Goal: Task Accomplishment & Management: Use online tool/utility

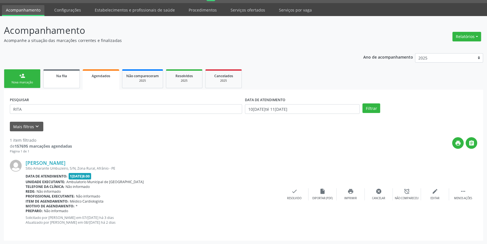
scroll to position [15, 0]
click at [58, 78] on div "Na fila" at bounding box center [62, 76] width 28 height 6
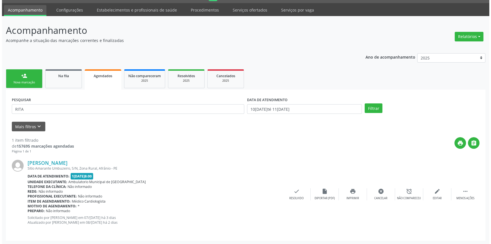
scroll to position [0, 0]
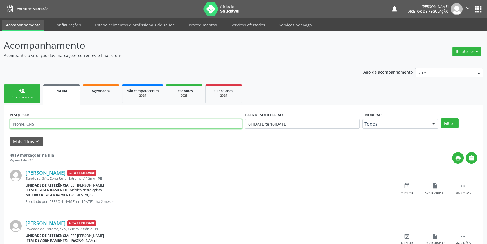
click at [41, 126] on input "text" at bounding box center [126, 124] width 232 height 10
click at [449, 121] on button "Filtrar" at bounding box center [450, 123] width 18 height 10
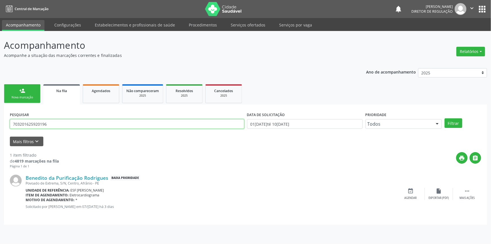
drag, startPoint x: 69, startPoint y: 123, endPoint x: 0, endPoint y: 117, distance: 69.2
click at [0, 117] on div "Acompanhamento Acompanhe a situação das marcações correntes e finalizadas Relat…" at bounding box center [245, 137] width 491 height 213
type input "704309580763598"
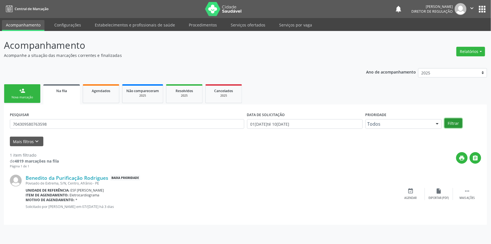
click at [458, 126] on button "Filtrar" at bounding box center [453, 123] width 18 height 10
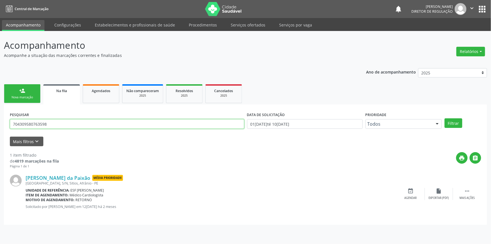
drag, startPoint x: 28, startPoint y: 123, endPoint x: 16, endPoint y: 122, distance: 11.3
click at [17, 123] on input "704309580763598" at bounding box center [127, 124] width 234 height 10
click at [53, 123] on input "704309580763598" at bounding box center [127, 124] width 234 height 10
drag, startPoint x: 53, startPoint y: 123, endPoint x: 4, endPoint y: 125, distance: 49.8
click at [4, 125] on div "PESQUISAR 704309580763598 DATA DE SOLICITAÇÃO 01/[DATE]é 10/[DATE] Prioridade T…" at bounding box center [245, 164] width 483 height 120
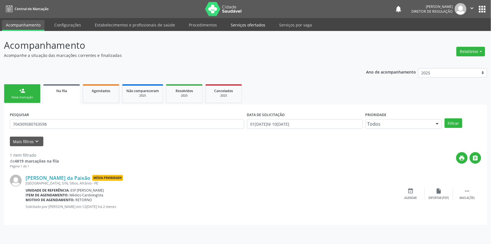
click at [233, 27] on link "Serviços ofertados" at bounding box center [248, 25] width 42 height 10
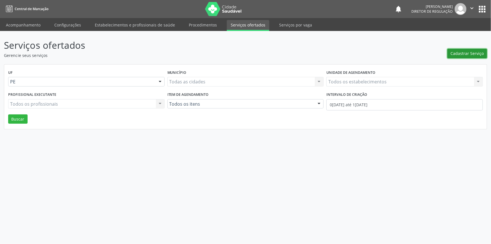
click at [461, 51] on span "Cadastrar Serviço" at bounding box center [467, 53] width 33 height 6
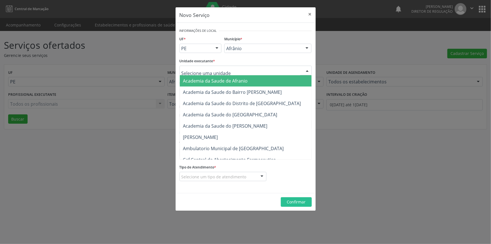
click at [260, 70] on div at bounding box center [245, 71] width 132 height 10
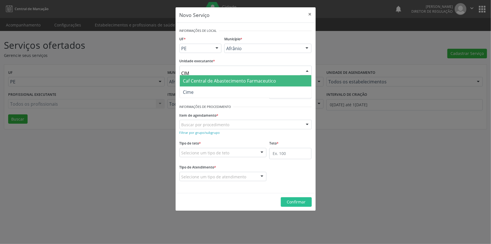
type input "CIME"
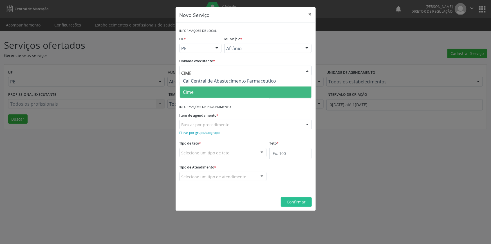
click at [211, 88] on span "Cime" at bounding box center [246, 91] width 132 height 11
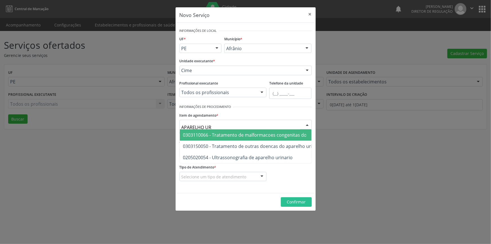
type input "APARELHO URI"
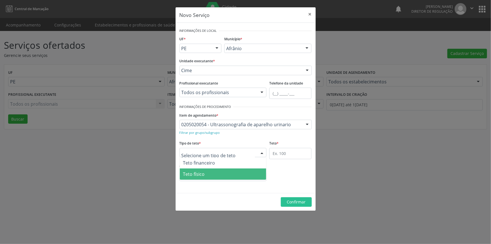
click at [211, 175] on span "Teto físico" at bounding box center [223, 173] width 87 height 11
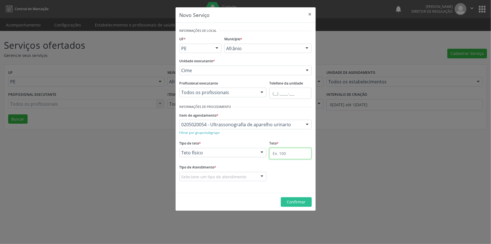
click at [285, 154] on input "text" at bounding box center [290, 153] width 42 height 11
type input "1"
click at [239, 179] on div "Selecione um tipo de atendimento" at bounding box center [222, 177] width 87 height 10
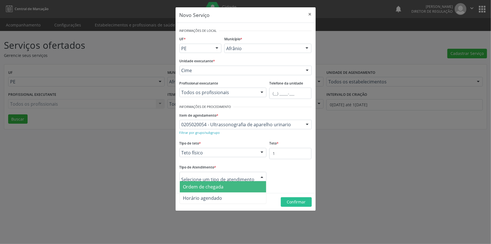
click at [223, 188] on span "Ordem de chegada" at bounding box center [223, 186] width 87 height 11
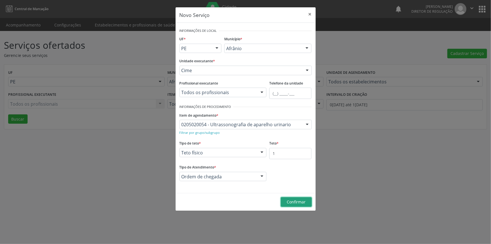
click at [296, 202] on span "Confirmar" at bounding box center [296, 201] width 19 height 5
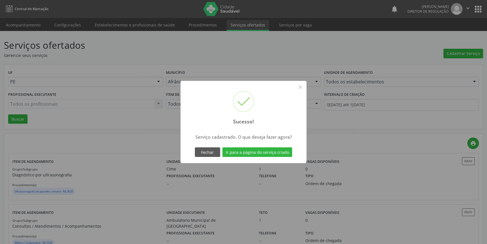
click at [269, 146] on div "Fechar Ir para a página do serviço criado" at bounding box center [243, 152] width 100 height 12
click at [269, 149] on button "Ir para a página do serviço criado" at bounding box center [257, 152] width 70 height 10
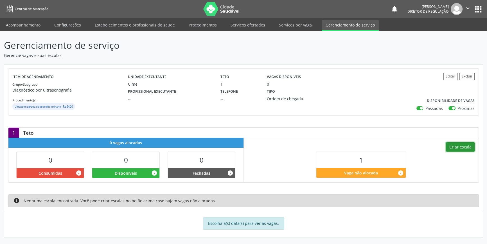
click at [461, 144] on button "Criar escala" at bounding box center [460, 147] width 29 height 10
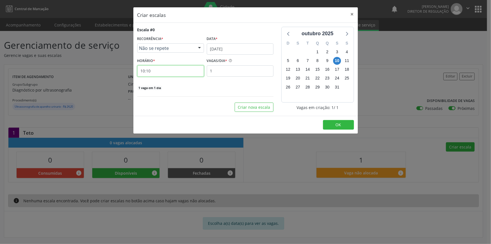
click at [161, 70] on input "10:10" at bounding box center [170, 70] width 67 height 11
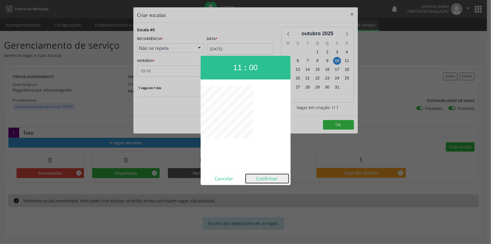
click at [269, 174] on button "Confirmar" at bounding box center [267, 178] width 43 height 9
type input "11:00"
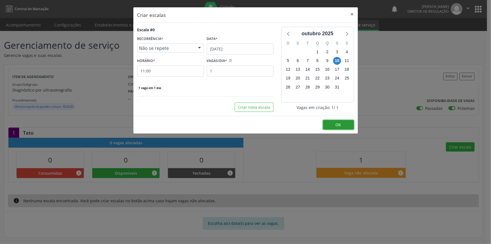
click at [341, 126] on button "OK" at bounding box center [338, 125] width 31 height 10
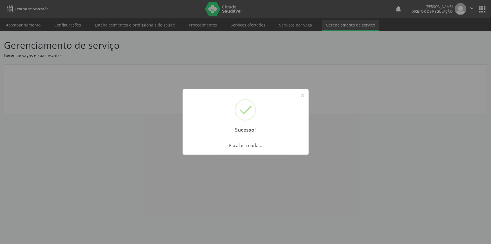
click at [346, 93] on div "Sucesso! × Escalas criadas. OK Cancel" at bounding box center [245, 122] width 491 height 244
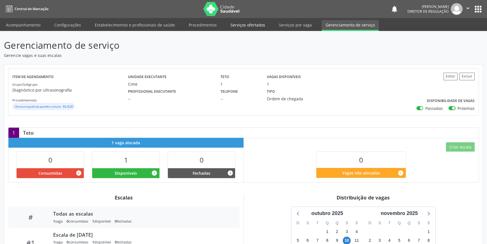
click at [237, 26] on link "Serviços ofertados" at bounding box center [248, 25] width 42 height 10
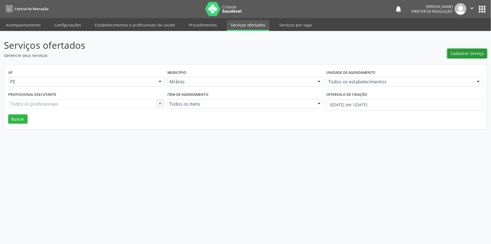
click at [456, 56] on button "Cadastrar Serviço" at bounding box center [467, 54] width 40 height 10
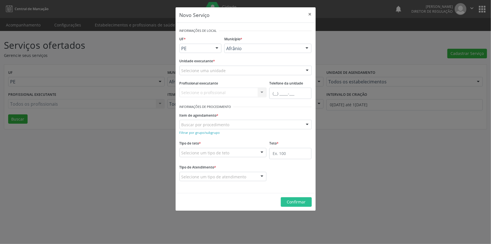
click at [242, 74] on div "Selecione uma unidade" at bounding box center [245, 71] width 132 height 10
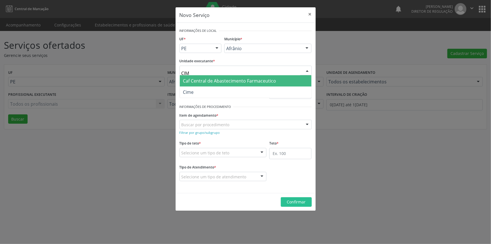
type input "CIME"
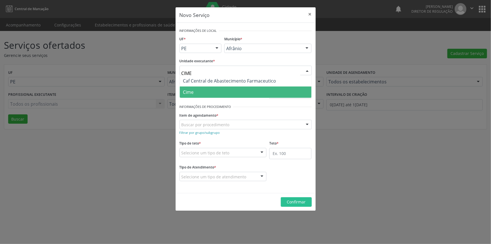
click at [190, 89] on span "Cime" at bounding box center [188, 92] width 11 height 6
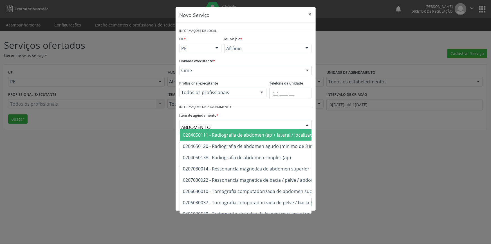
type input "ABDOMEN TOT"
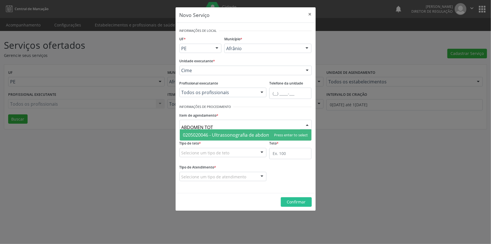
click at [213, 133] on span "0205020046 - Ultrassonografia de abdomen total" at bounding box center [235, 135] width 104 height 6
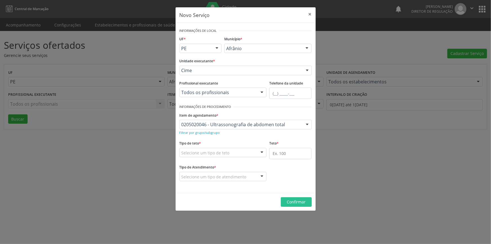
click at [198, 157] on fieldset "Tipo de teto * Selecione um tipo de teto Teto financeiro Teto físico Nenhum res…" at bounding box center [222, 150] width 87 height 22
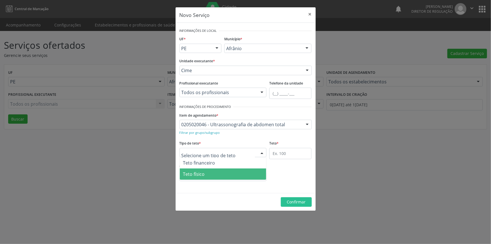
click at [197, 174] on span "Teto físico" at bounding box center [194, 174] width 22 height 6
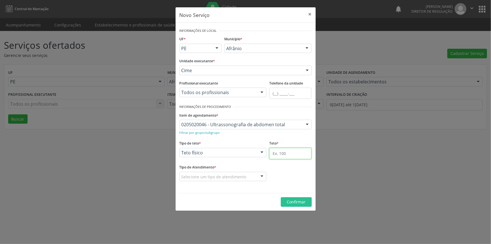
click at [281, 150] on input "text" at bounding box center [290, 153] width 42 height 11
type input "1"
drag, startPoint x: 228, startPoint y: 177, endPoint x: 215, endPoint y: 183, distance: 14.7
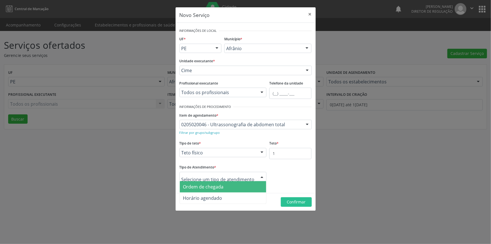
click at [209, 186] on span "Ordem de chegada" at bounding box center [203, 186] width 40 height 6
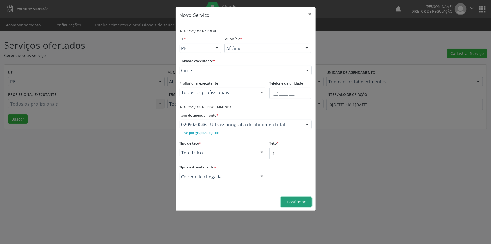
click at [295, 204] on span "Confirmar" at bounding box center [296, 201] width 19 height 5
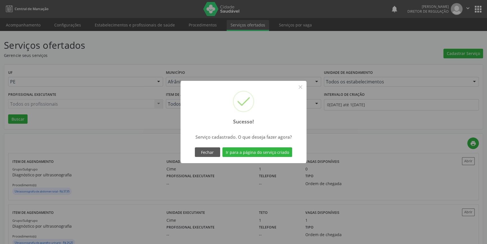
click at [252, 146] on div "Fechar Ir para a página do serviço criado" at bounding box center [243, 152] width 100 height 12
click at [252, 150] on button "Ir para a página do serviço criado" at bounding box center [257, 152] width 70 height 10
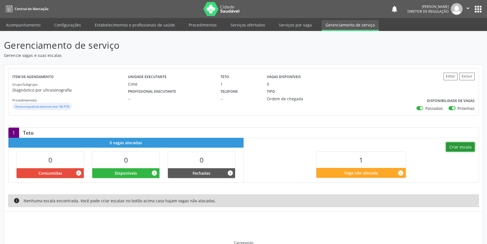
click at [464, 150] on button "Criar escala" at bounding box center [460, 147] width 29 height 10
select select "9"
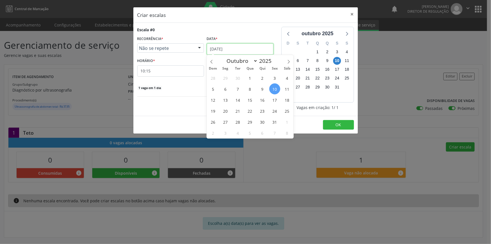
click at [224, 45] on input "[DATE]" at bounding box center [240, 48] width 67 height 11
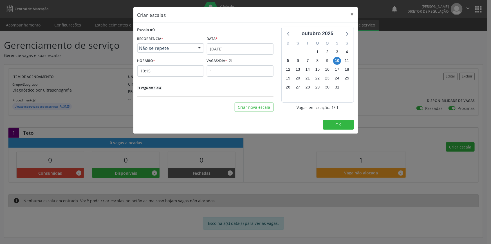
click at [188, 79] on div "Escala #0 RECORRÊNCIA * Não se repete Não se repete Diário/Semanal Mensal Nenhu…" at bounding box center [205, 59] width 136 height 64
click at [178, 73] on input "10:15" at bounding box center [170, 70] width 67 height 11
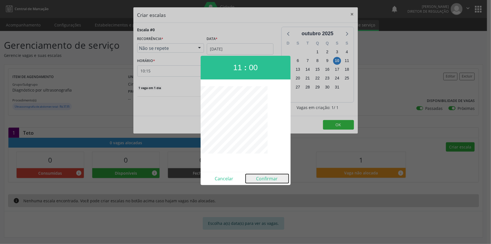
click at [271, 181] on button "Confirmar" at bounding box center [267, 178] width 43 height 9
type input "11:00"
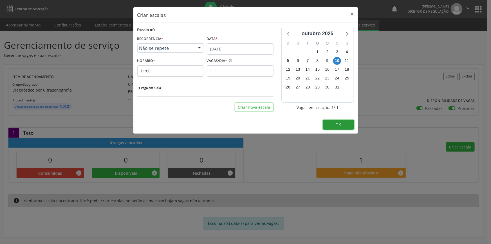
click at [337, 125] on span "OK" at bounding box center [339, 124] width 6 height 5
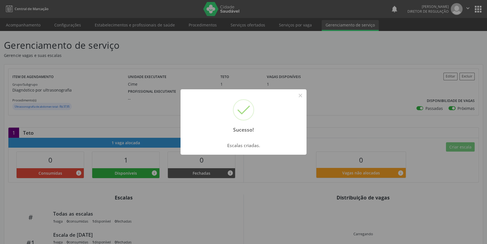
click at [299, 51] on div "Sucesso! × Escalas criadas. OK Cancel" at bounding box center [243, 122] width 487 height 244
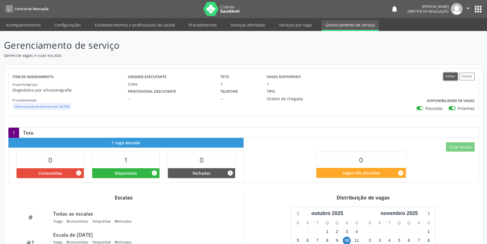
click at [456, 75] on button "Editar" at bounding box center [451, 77] width 14 height 8
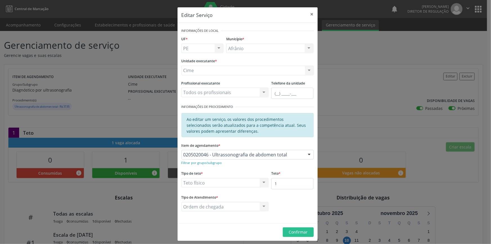
click at [402, 90] on div "Editar Serviço × Informações de Local UF * PE BA PE Nenhum resultado encontrado…" at bounding box center [245, 122] width 491 height 244
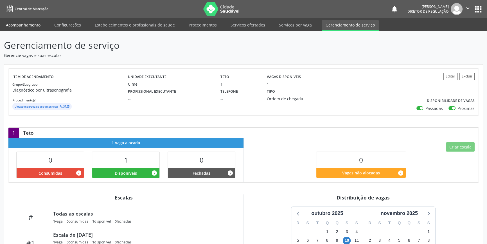
click at [26, 25] on link "Acompanhamento" at bounding box center [23, 25] width 42 height 10
